Goal: Navigation & Orientation: Find specific page/section

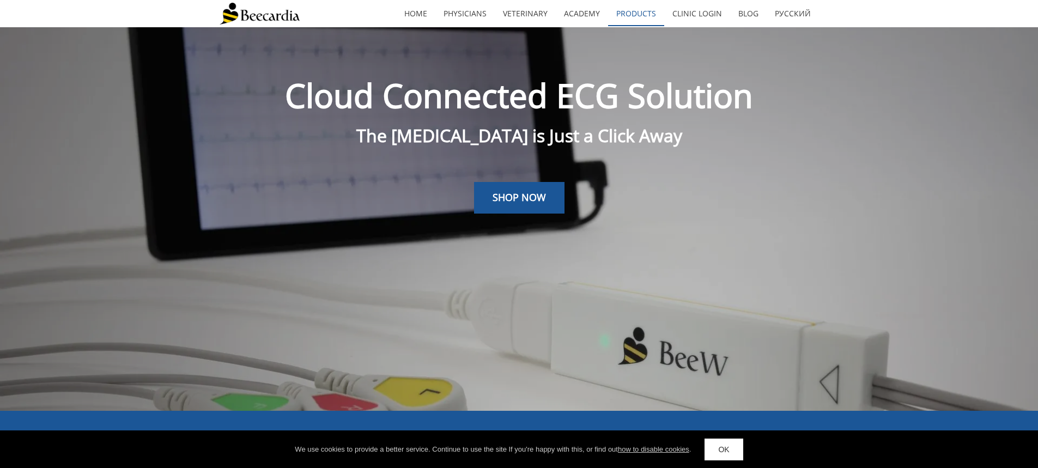
click at [627, 14] on link "Products" at bounding box center [636, 13] width 56 height 25
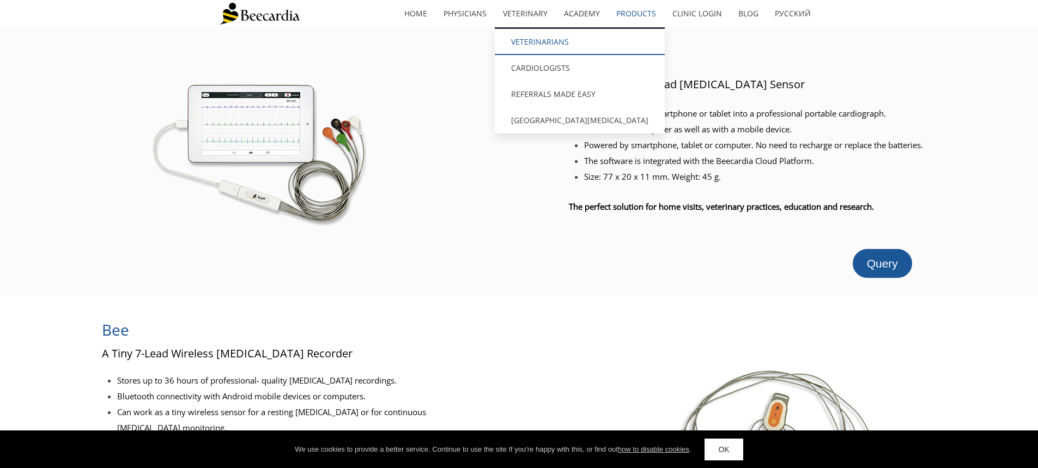
click at [541, 38] on link "Veterinarians" at bounding box center [580, 42] width 170 height 26
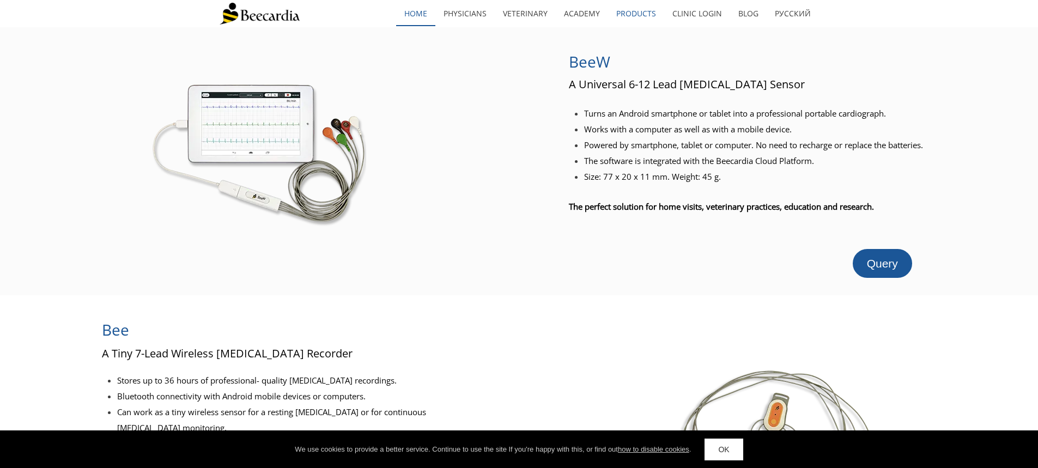
click at [421, 11] on link "home" at bounding box center [415, 13] width 39 height 25
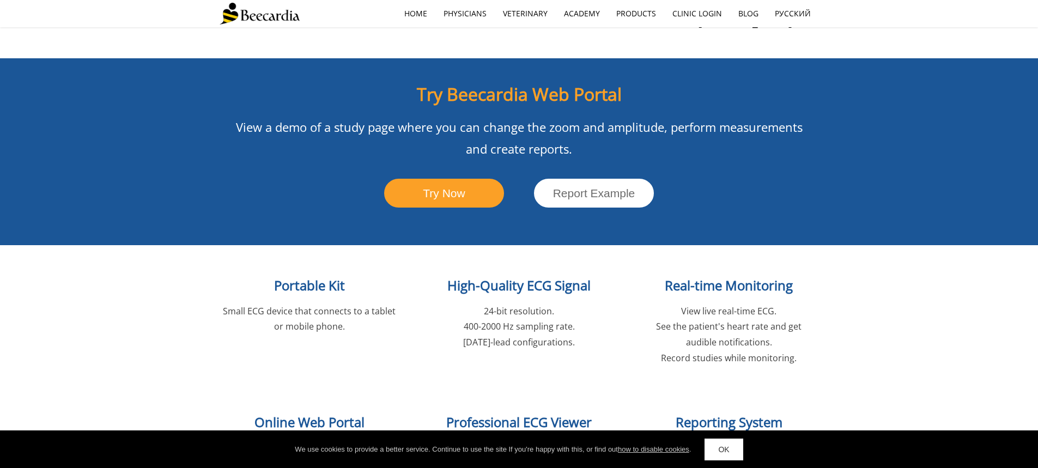
scroll to position [773, 0]
